Goal: Transaction & Acquisition: Purchase product/service

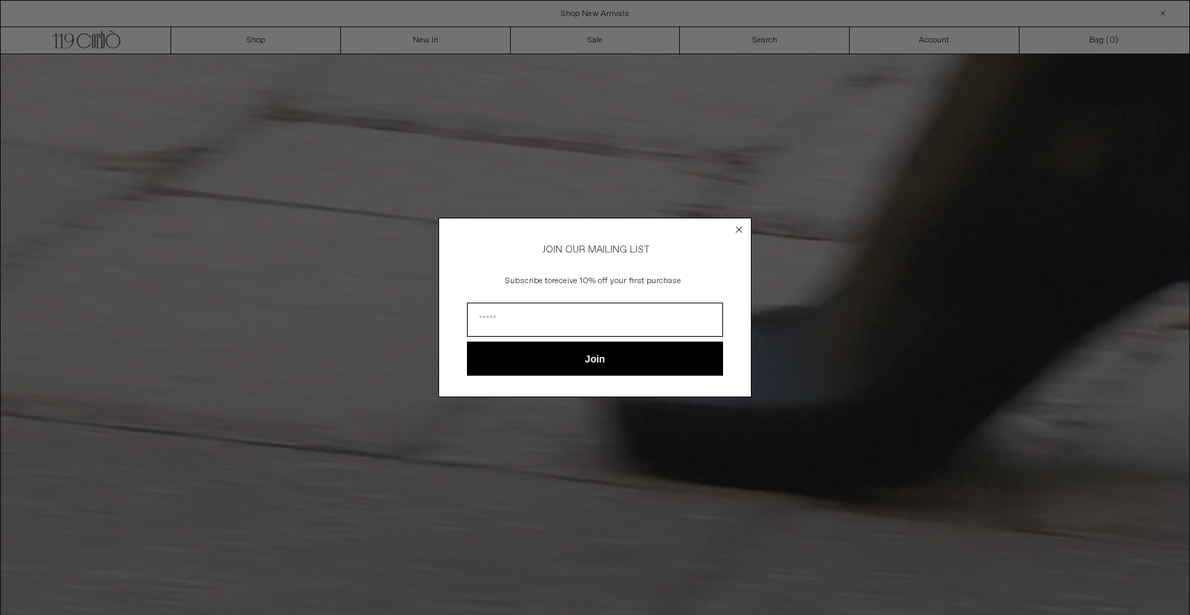
click at [738, 230] on circle "Close dialog" at bounding box center [739, 229] width 13 height 13
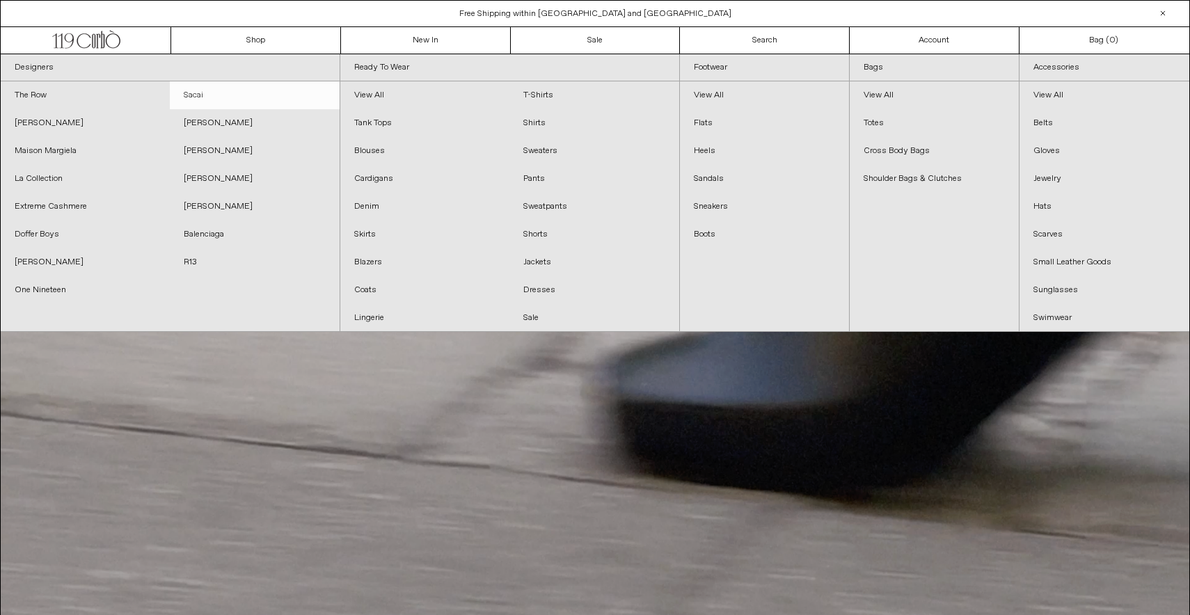
click at [198, 90] on link "Sacai" at bounding box center [254, 95] width 169 height 28
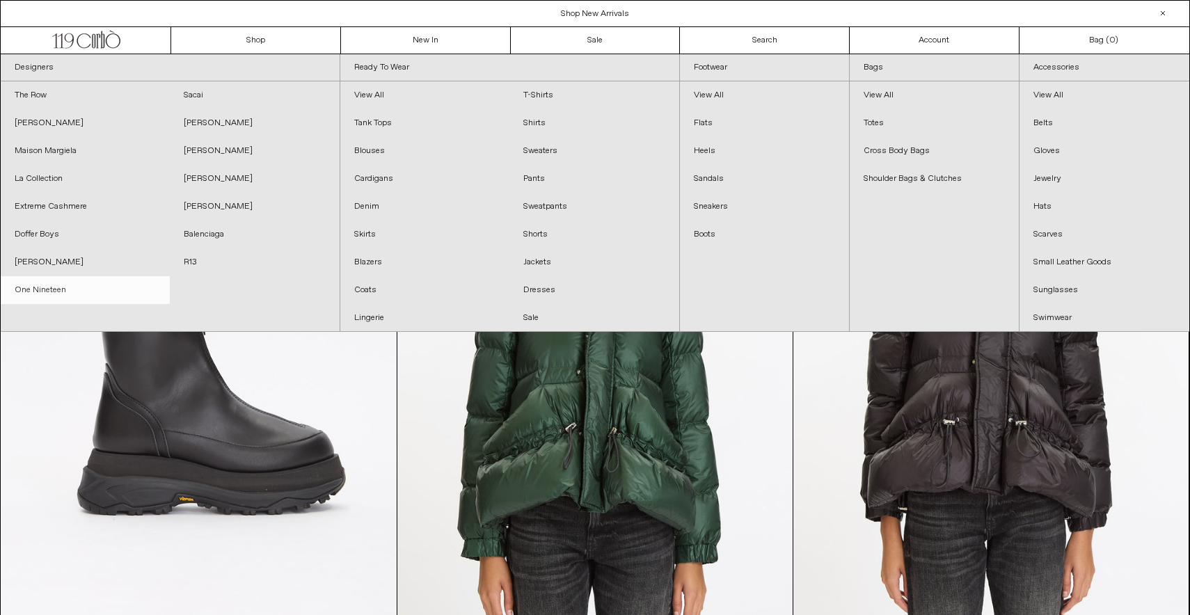
click at [40, 283] on link "One Nineteen" at bounding box center [85, 290] width 169 height 28
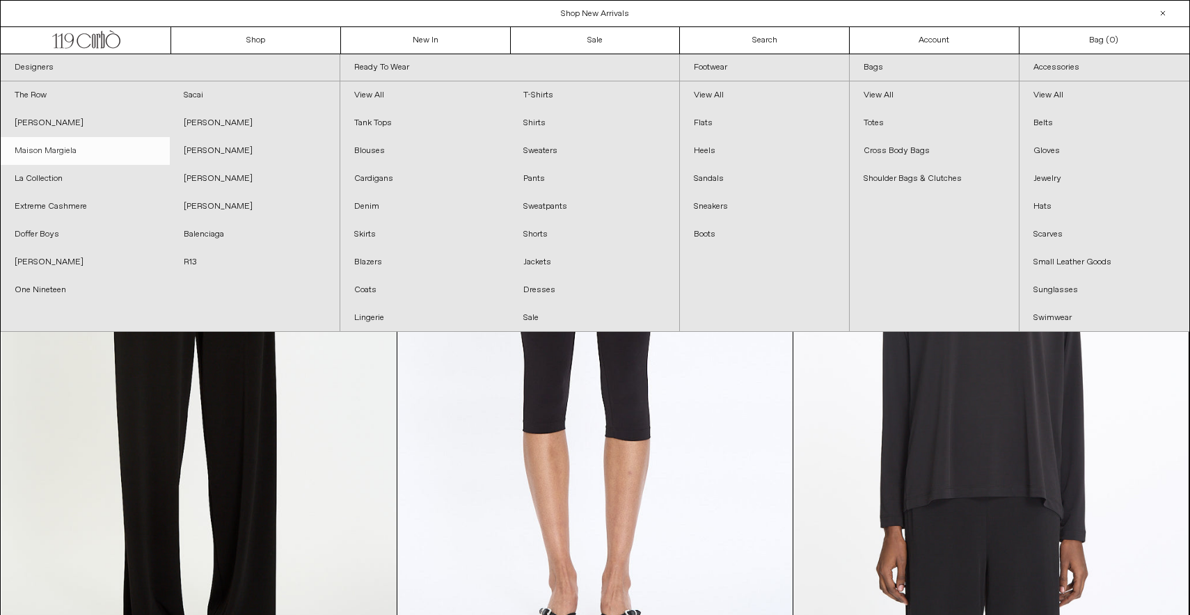
click at [79, 155] on link "Maison Margiela" at bounding box center [85, 151] width 169 height 28
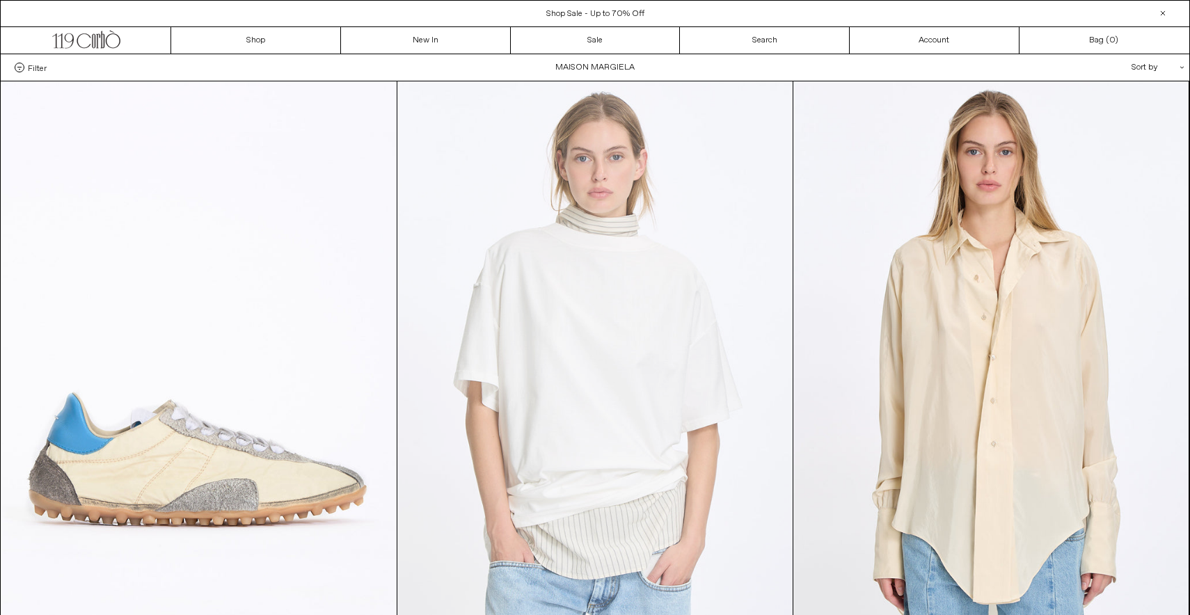
click at [565, 272] on at bounding box center [595, 377] width 395 height 593
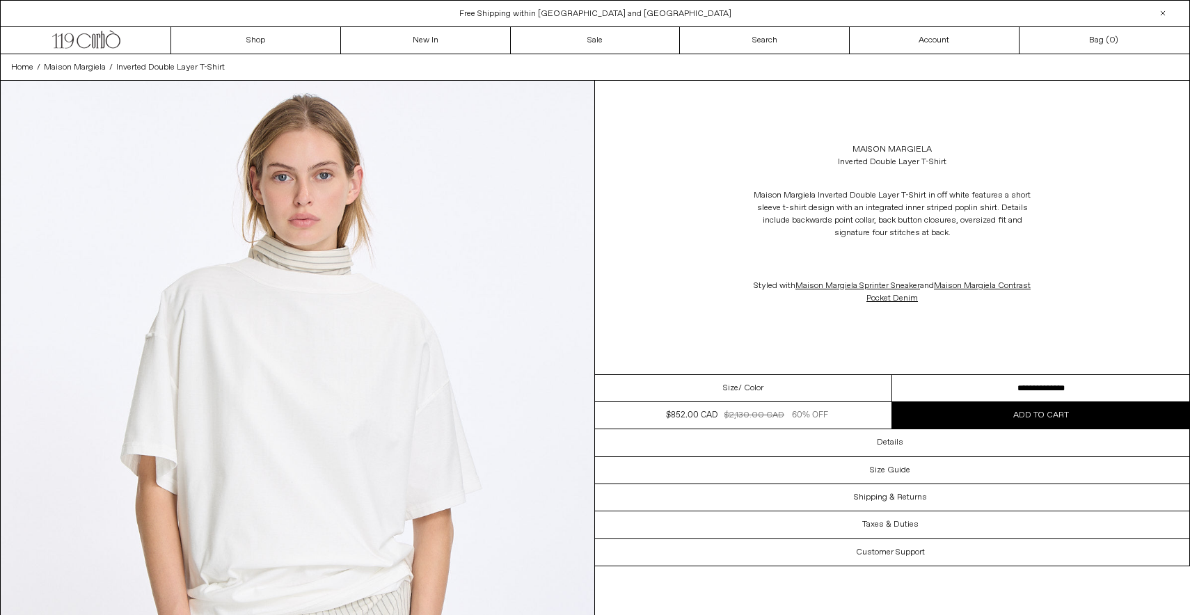
click at [1028, 386] on select "**********" at bounding box center [1040, 388] width 297 height 27
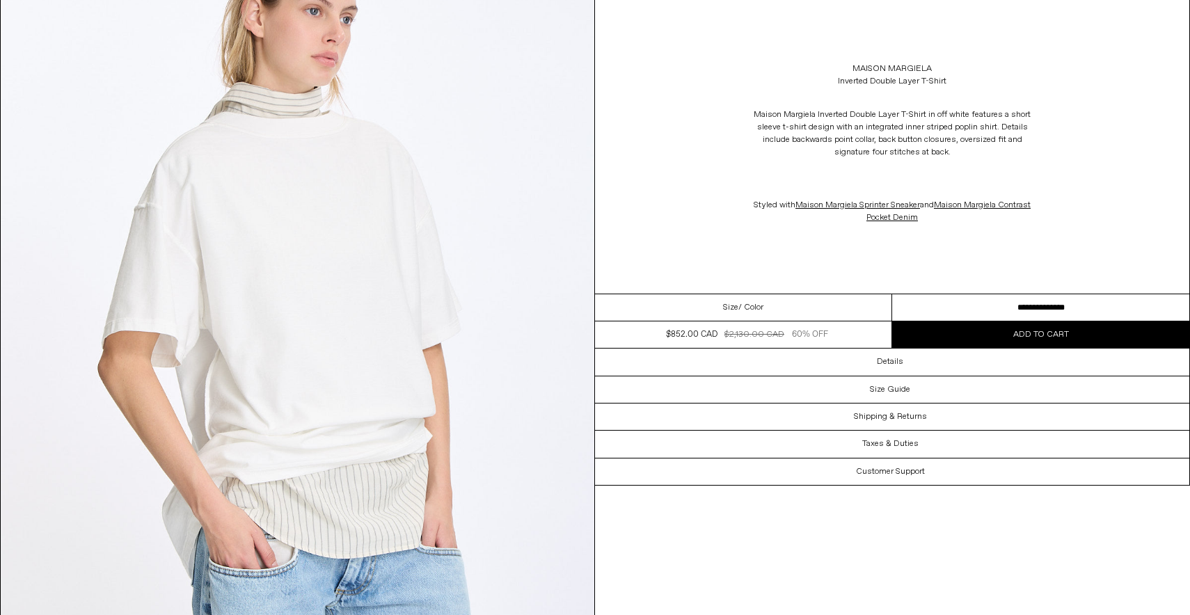
scroll to position [2441, 0]
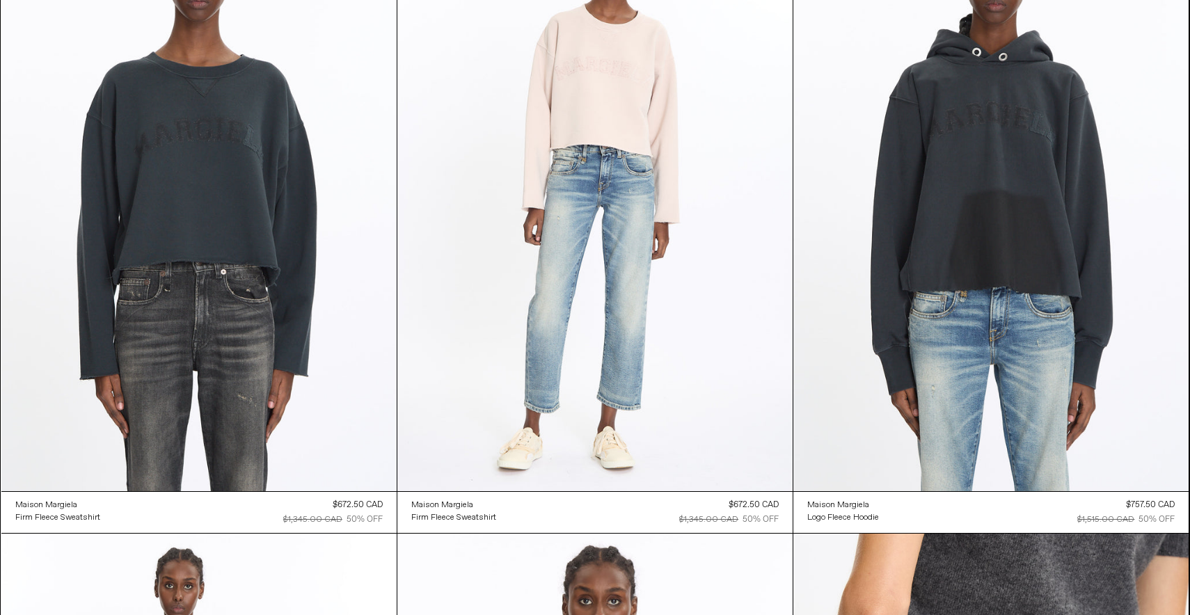
scroll to position [4682, 0]
